Goal: Transaction & Acquisition: Purchase product/service

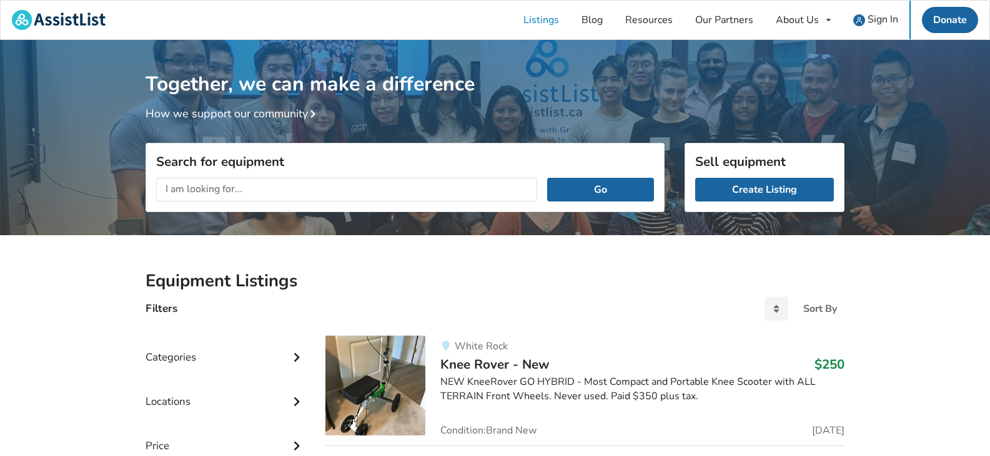
click at [270, 187] on input "text" at bounding box center [346, 190] width 381 height 24
click at [202, 191] on input "wheel cair seat" at bounding box center [346, 190] width 381 height 24
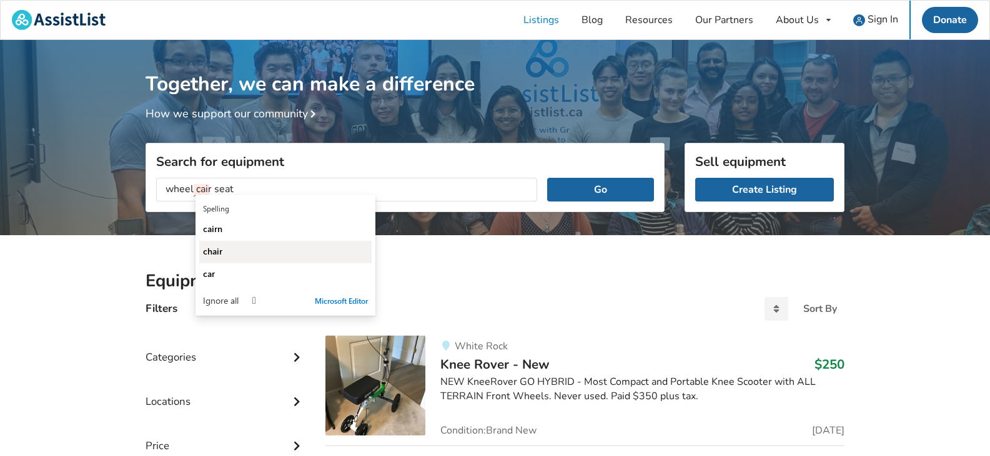
type input "wheel cair seat"
click at [214, 249] on span "chair" at bounding box center [212, 251] width 19 height 12
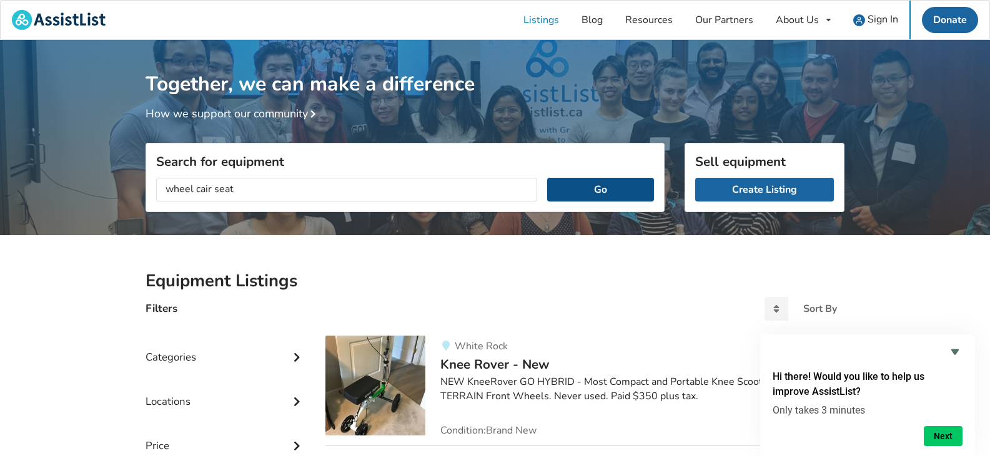
click at [601, 189] on button "Go" at bounding box center [600, 190] width 107 height 24
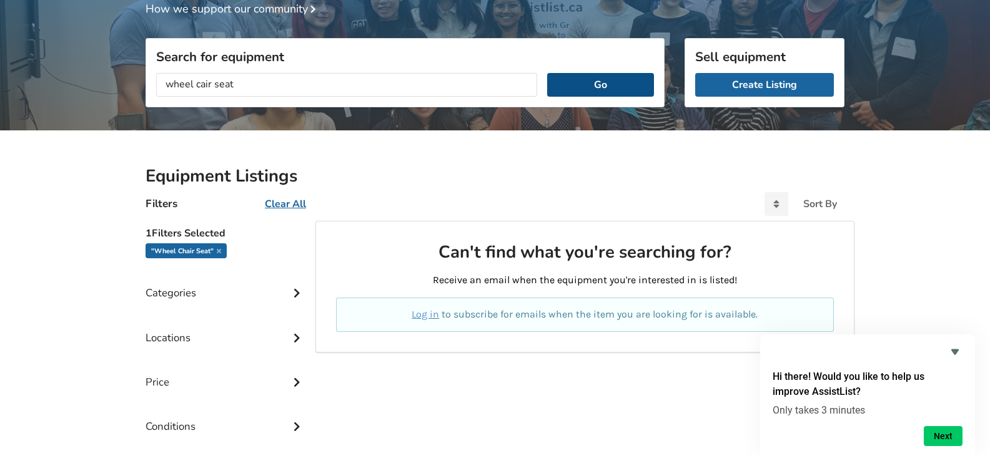
scroll to position [125, 0]
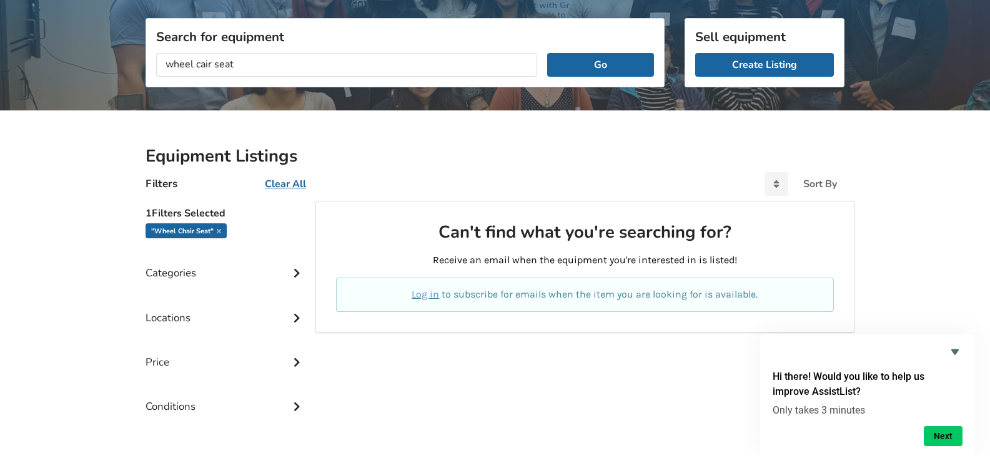
click at [197, 230] on div ""wheel chair seat"" at bounding box center [185, 231] width 81 height 15
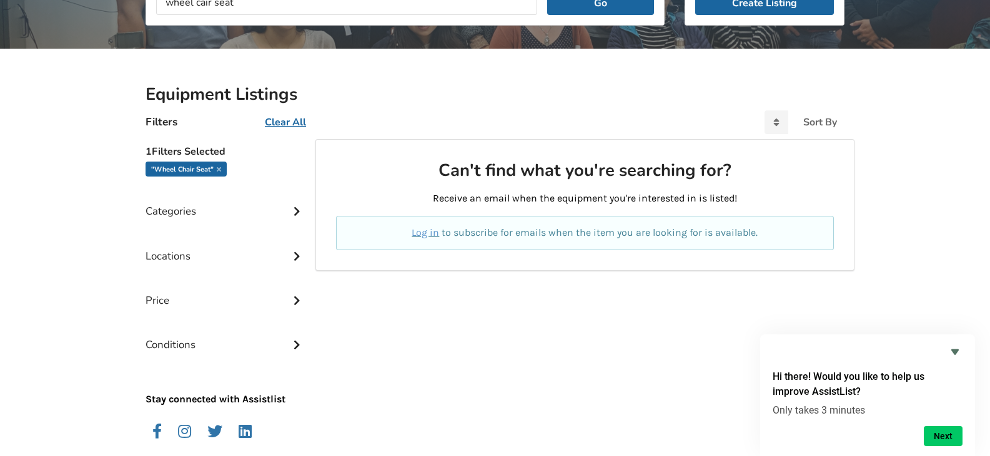
scroll to position [187, 0]
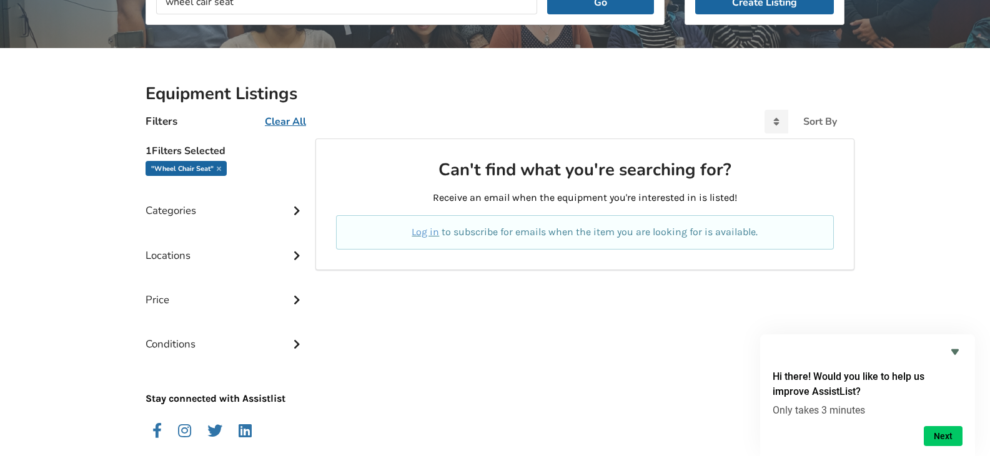
click at [290, 213] on icon at bounding box center [296, 209] width 12 height 11
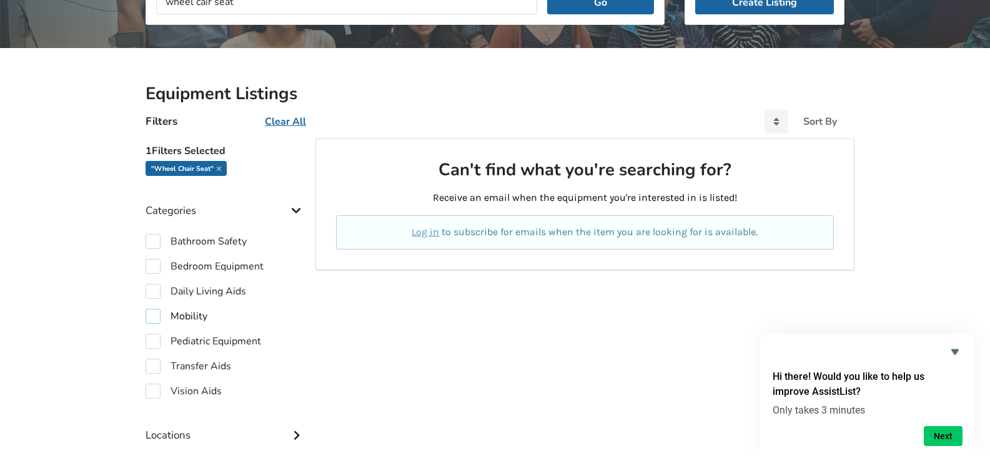
click at [185, 317] on label "Mobility" at bounding box center [176, 316] width 62 height 15
checkbox input "true"
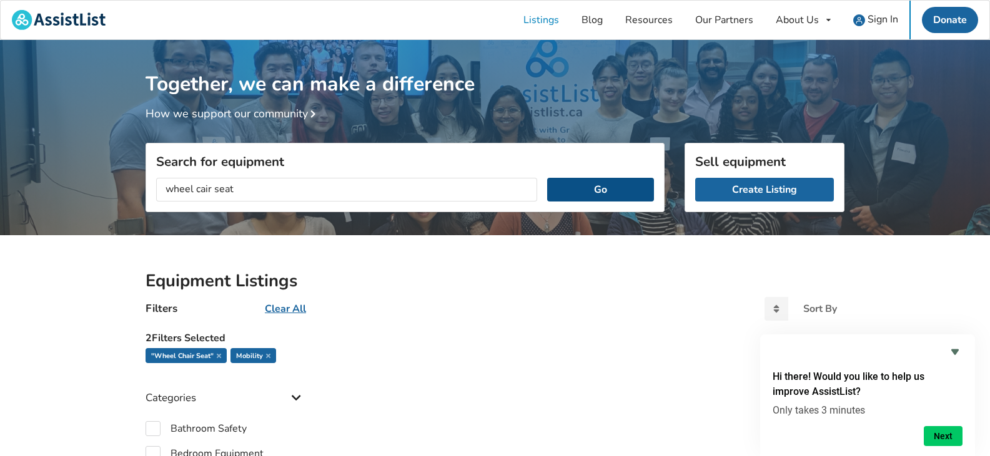
click at [578, 185] on button "Go" at bounding box center [600, 190] width 107 height 24
click at [546, 19] on link "Listings" at bounding box center [541, 20] width 58 height 39
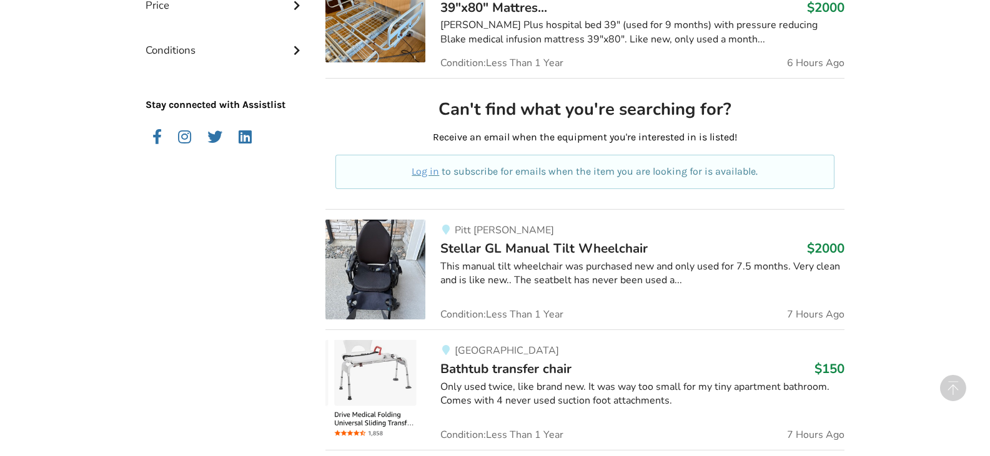
scroll to position [624, 0]
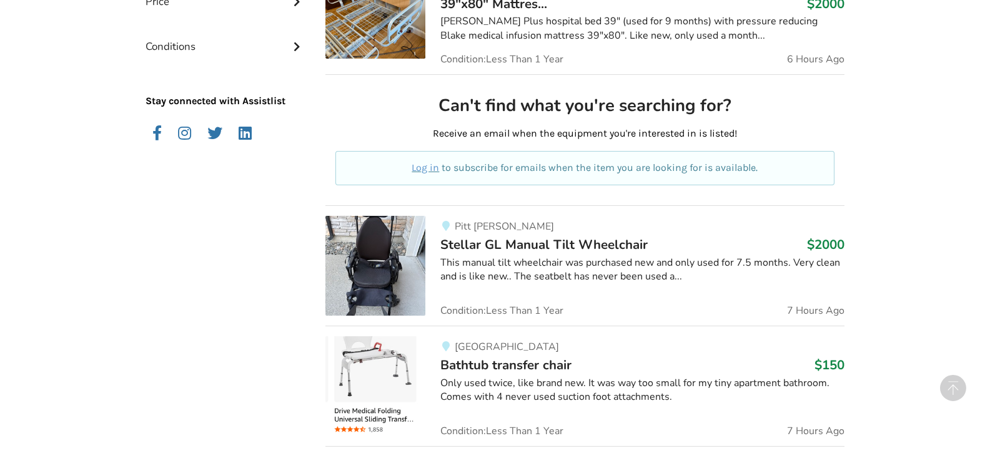
click at [381, 276] on img at bounding box center [375, 266] width 100 height 100
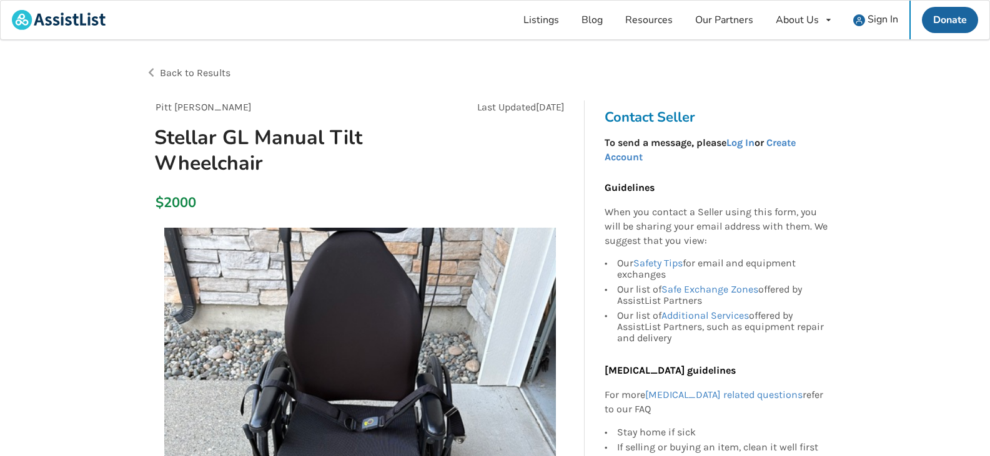
click at [382, 288] on img at bounding box center [360, 424] width 392 height 392
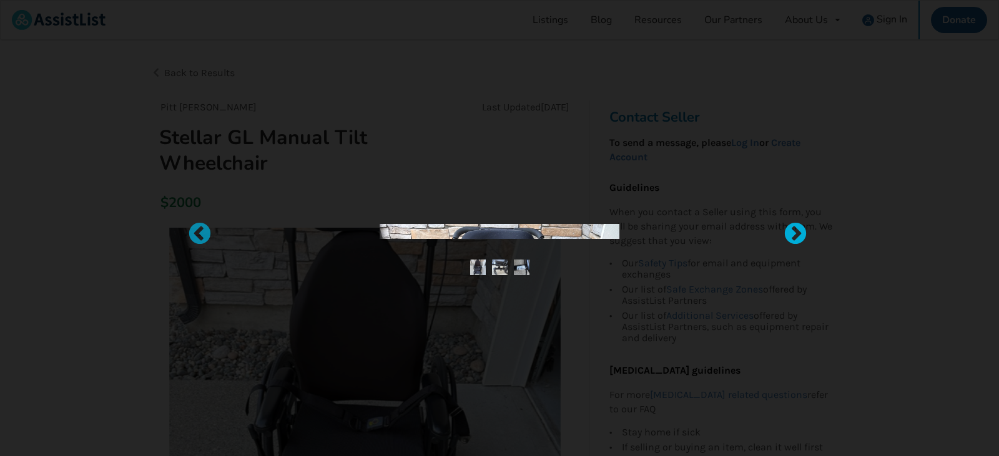
click at [796, 229] on div at bounding box center [789, 228] width 12 height 12
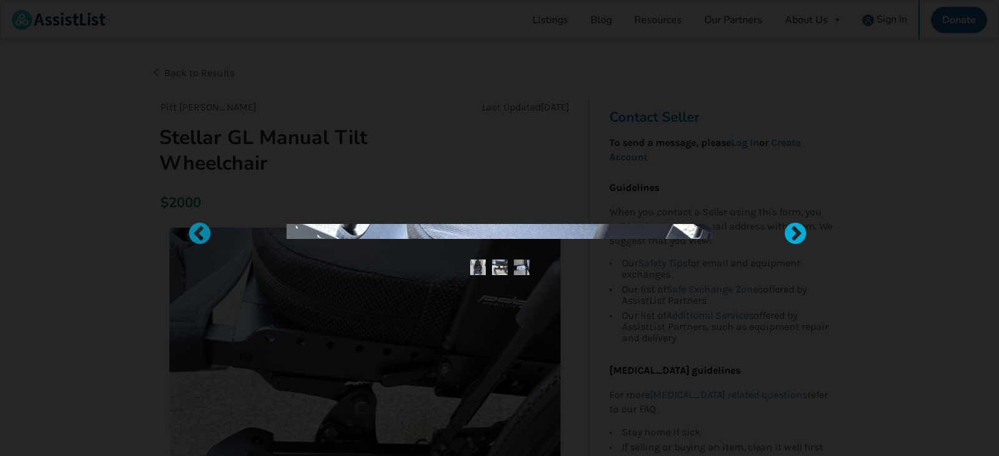
click at [796, 229] on div at bounding box center [789, 228] width 12 height 12
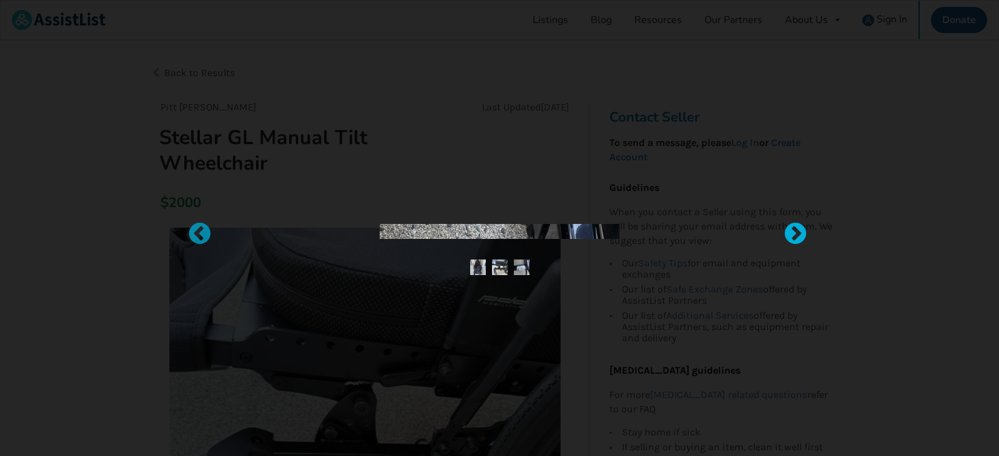
click at [796, 229] on div at bounding box center [789, 228] width 12 height 12
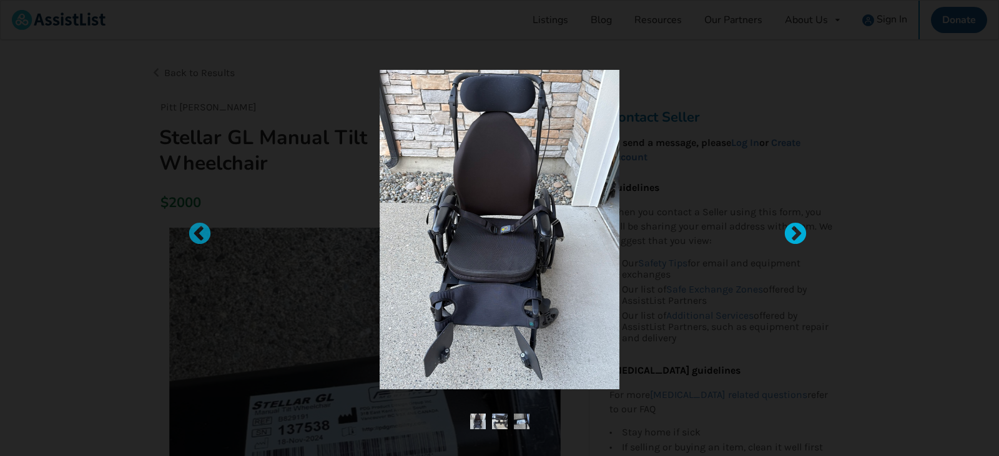
click at [795, 234] on div at bounding box center [789, 228] width 12 height 12
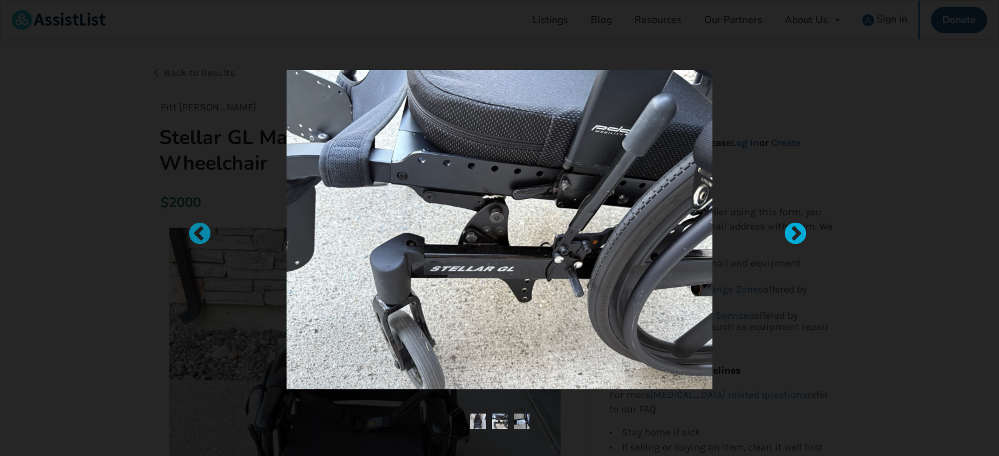
click at [794, 234] on div at bounding box center [789, 228] width 12 height 12
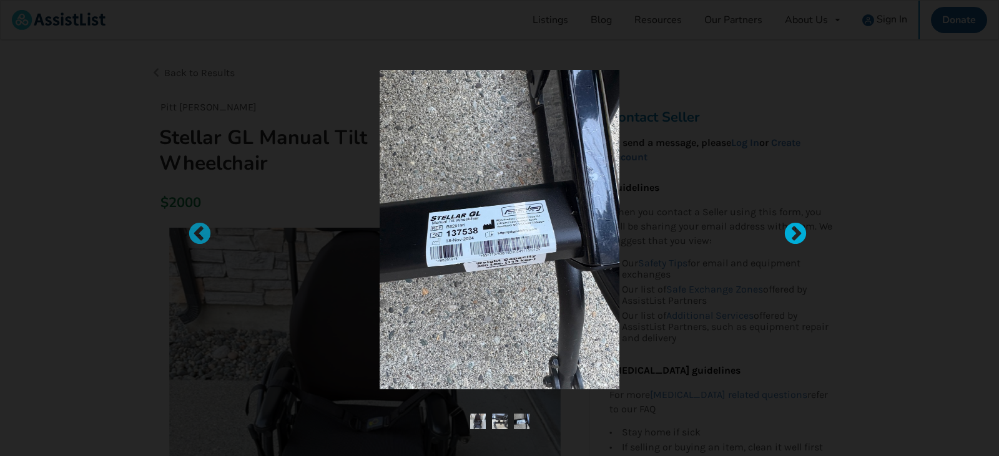
click at [794, 234] on div at bounding box center [789, 228] width 12 height 12
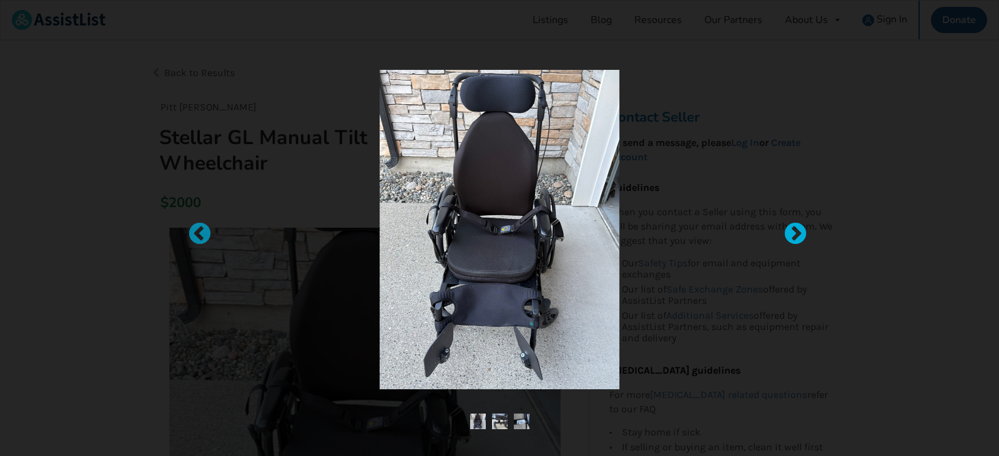
click at [794, 234] on div at bounding box center [789, 228] width 12 height 12
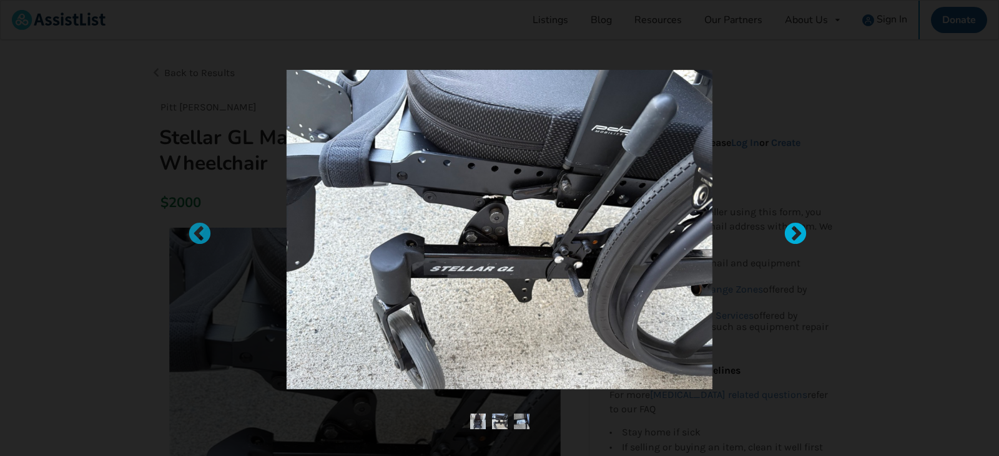
click at [794, 234] on div at bounding box center [789, 228] width 12 height 12
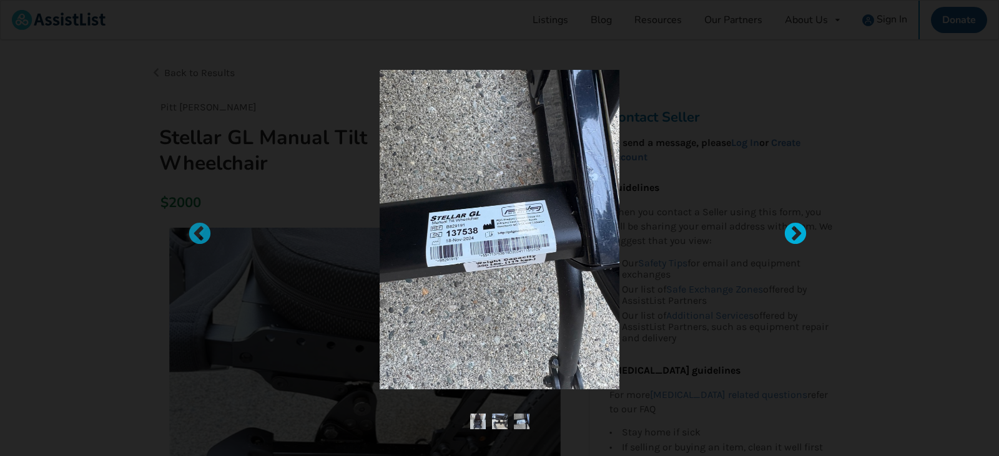
click at [794, 234] on div at bounding box center [789, 228] width 12 height 12
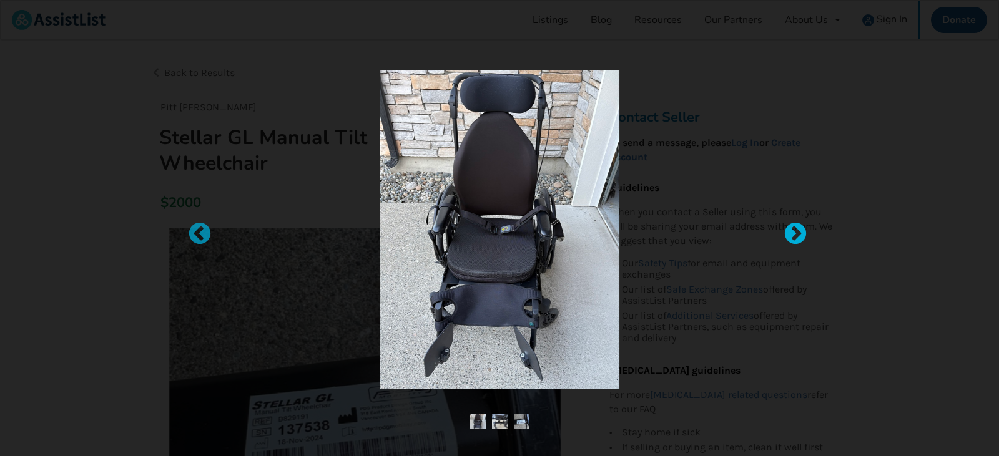
click at [794, 234] on div at bounding box center [789, 228] width 12 height 12
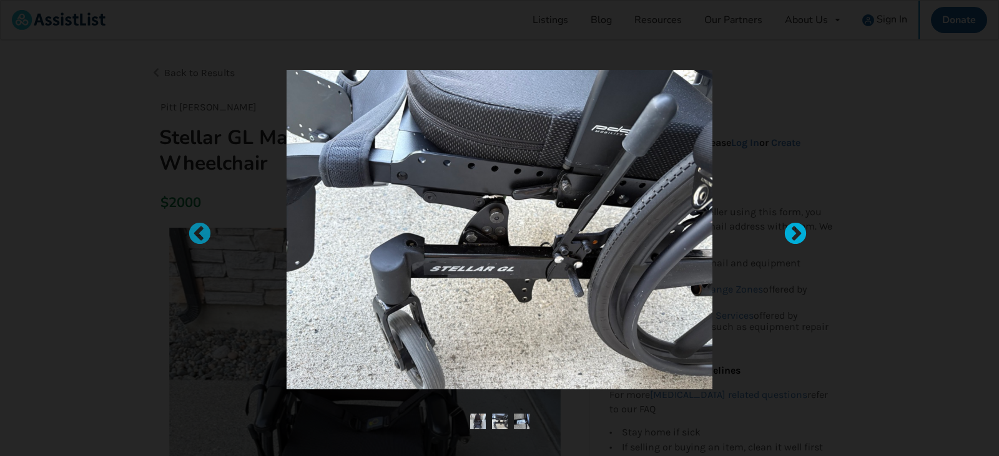
click at [794, 234] on div at bounding box center [789, 228] width 12 height 12
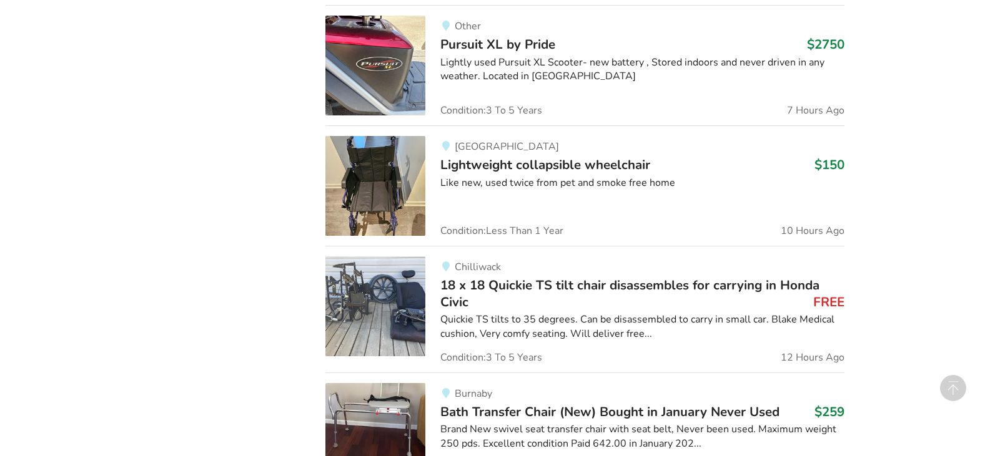
scroll to position [1249, 0]
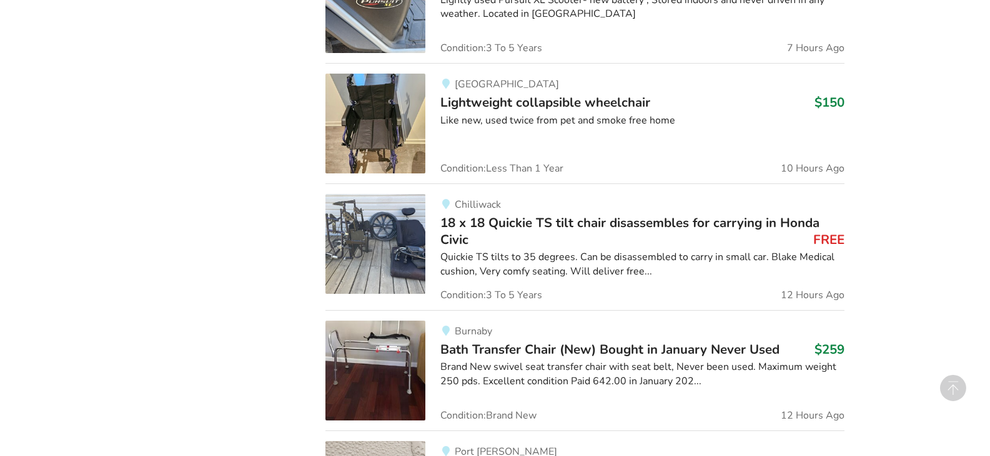
click at [374, 244] on img at bounding box center [375, 244] width 100 height 100
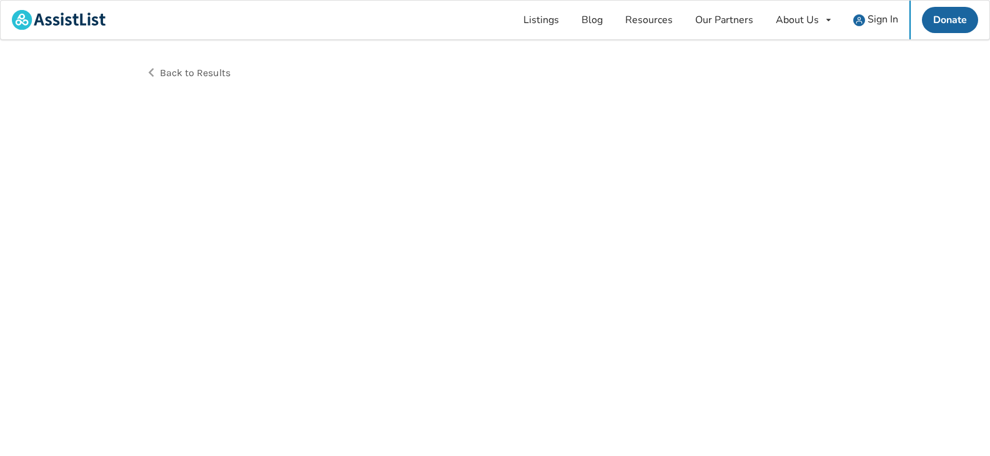
click at [374, 244] on div "Back to Results" at bounding box center [495, 249] width 990 height 419
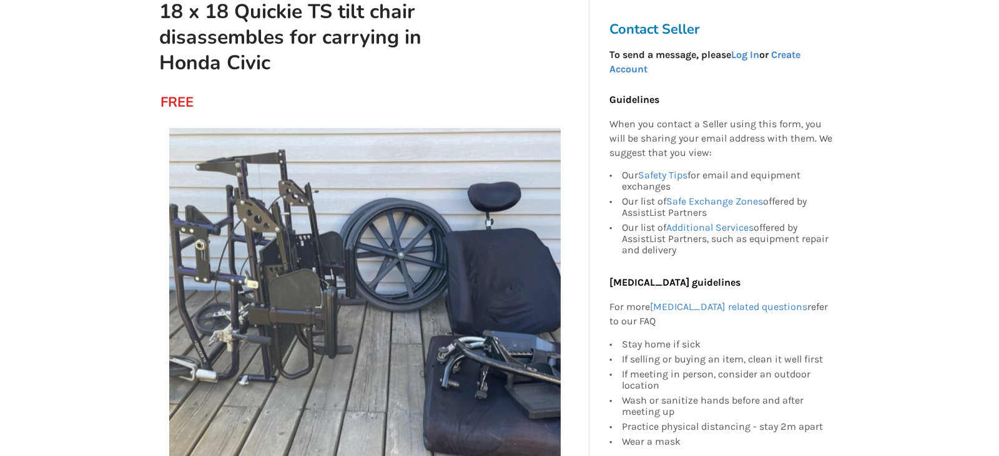
scroll to position [125, 0]
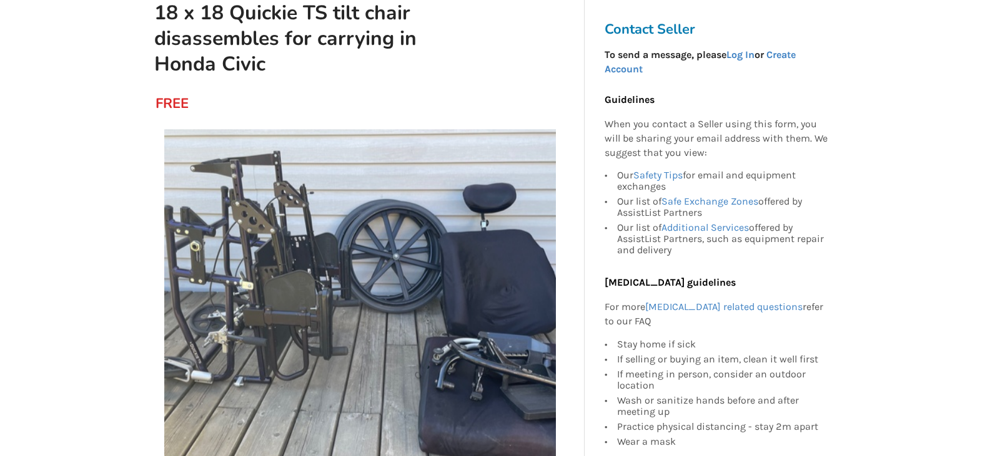
click at [527, 332] on img at bounding box center [360, 325] width 392 height 392
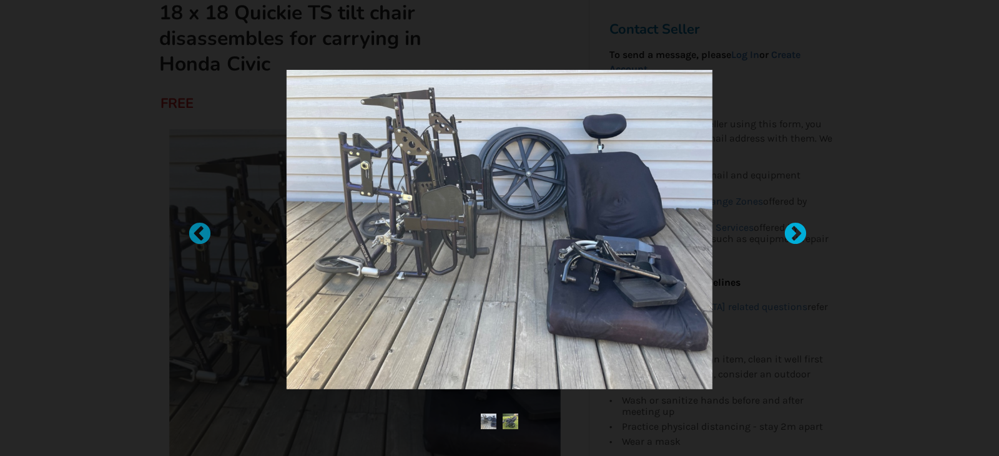
click at [796, 232] on div at bounding box center [789, 228] width 12 height 12
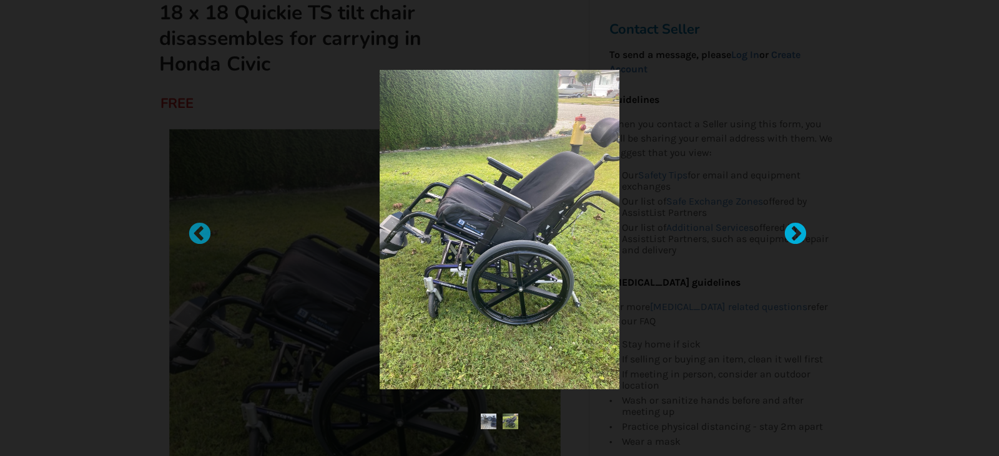
click at [796, 232] on div at bounding box center [789, 228] width 12 height 12
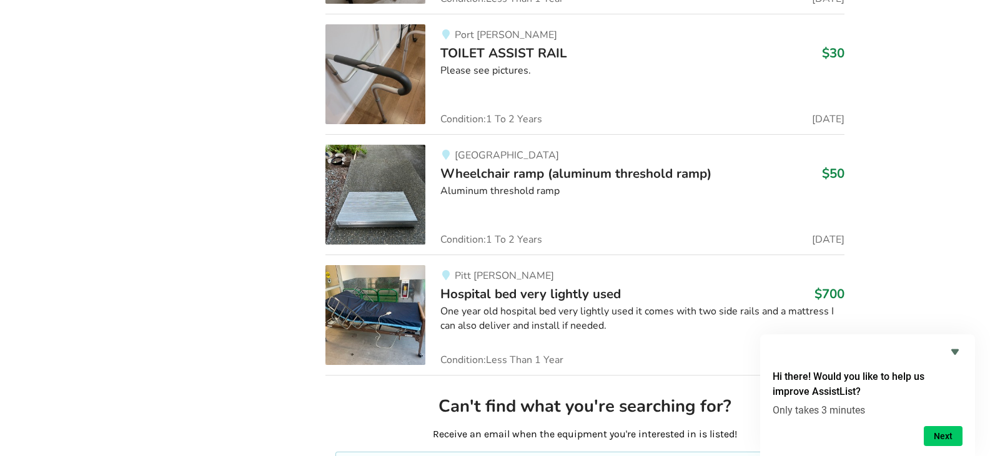
scroll to position [3054, 0]
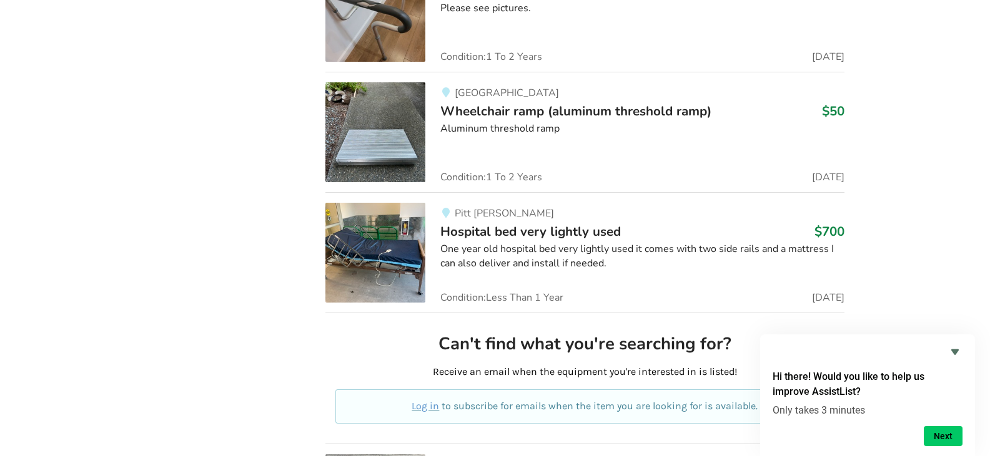
click at [395, 254] on img at bounding box center [375, 253] width 100 height 100
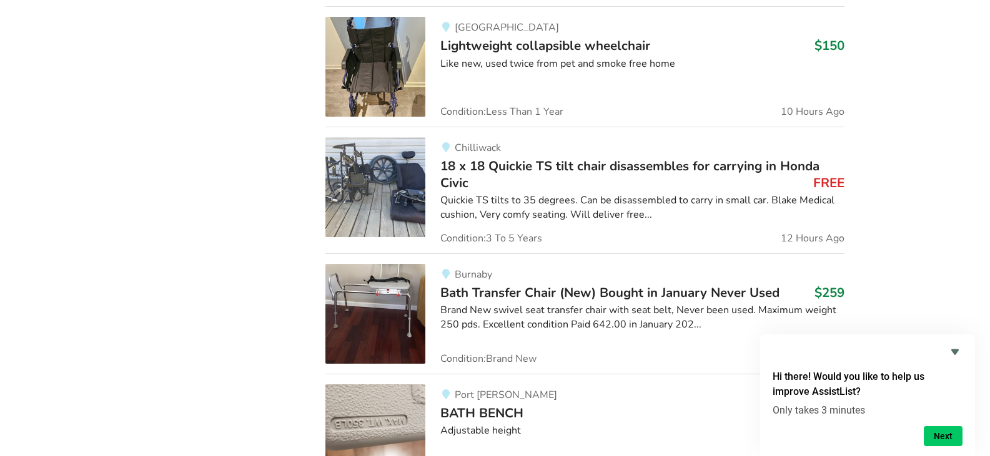
scroll to position [3054, 0]
